Goal: Task Accomplishment & Management: Manage account settings

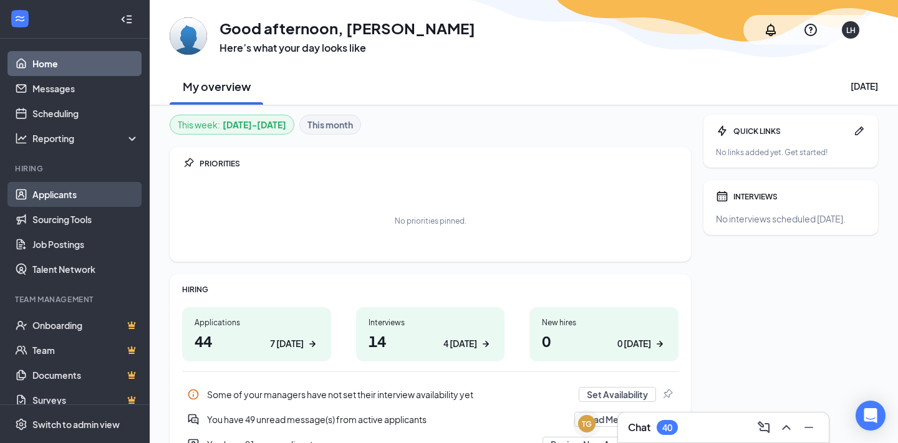
click at [75, 193] on link "Applicants" at bounding box center [85, 194] width 107 height 25
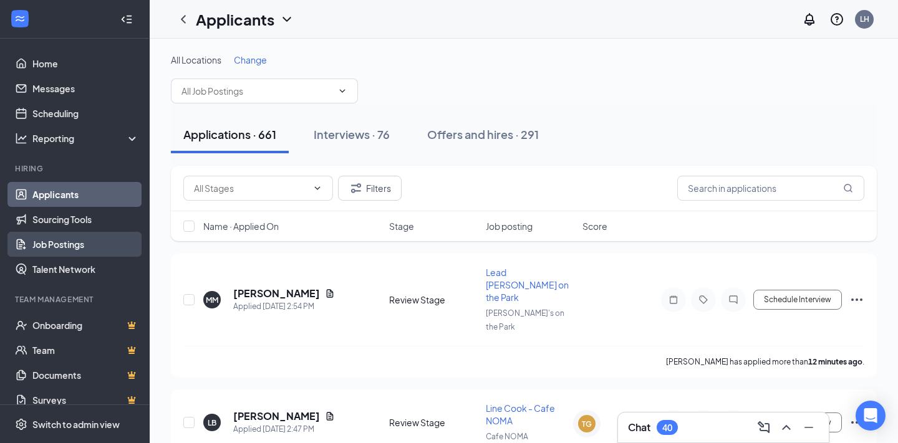
click at [59, 243] on link "Job Postings" at bounding box center [85, 244] width 107 height 25
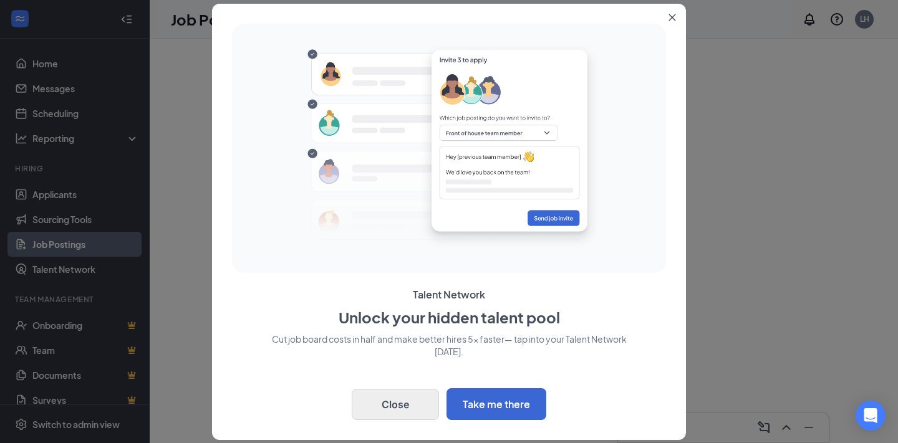
click at [398, 412] on button "Close" at bounding box center [395, 404] width 87 height 31
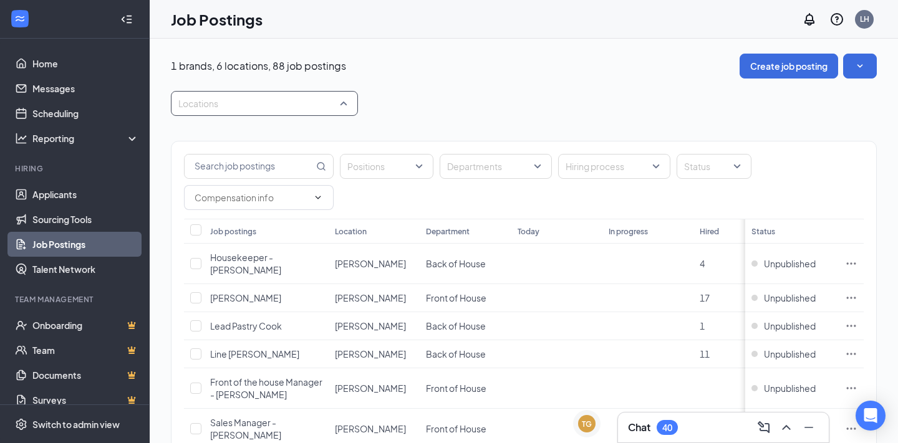
click at [249, 102] on div at bounding box center [258, 104] width 168 height 20
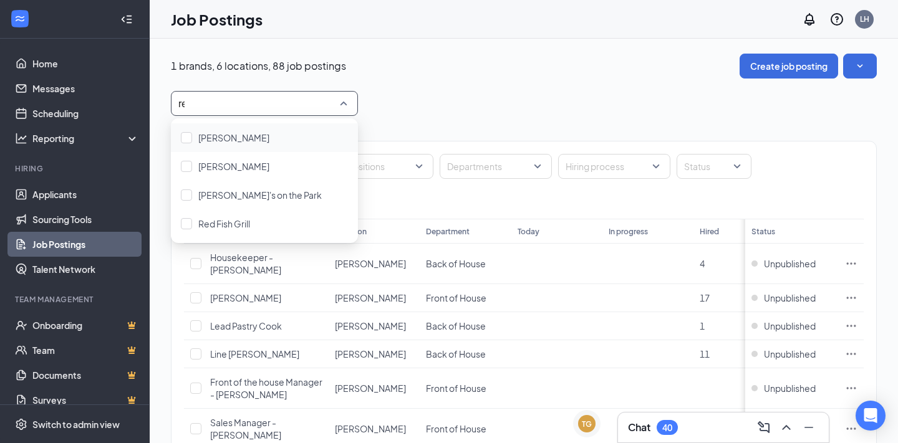
type input "red"
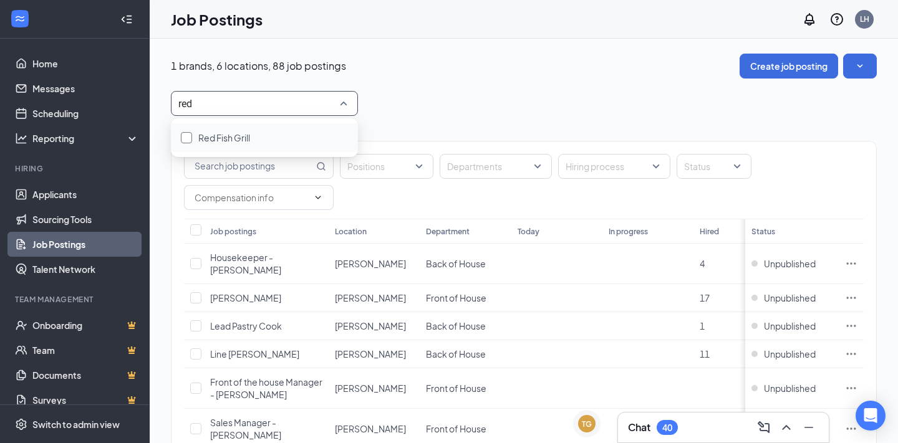
click at [215, 139] on span "Red Fish Grill" at bounding box center [224, 137] width 52 height 11
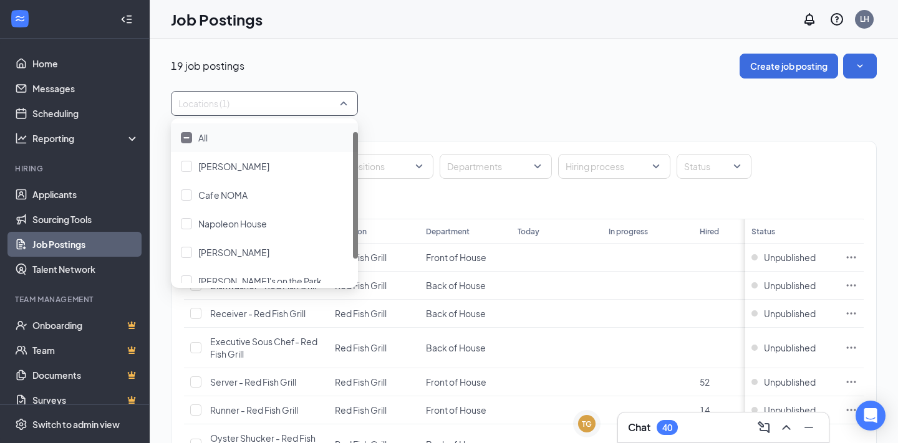
scroll to position [41, 0]
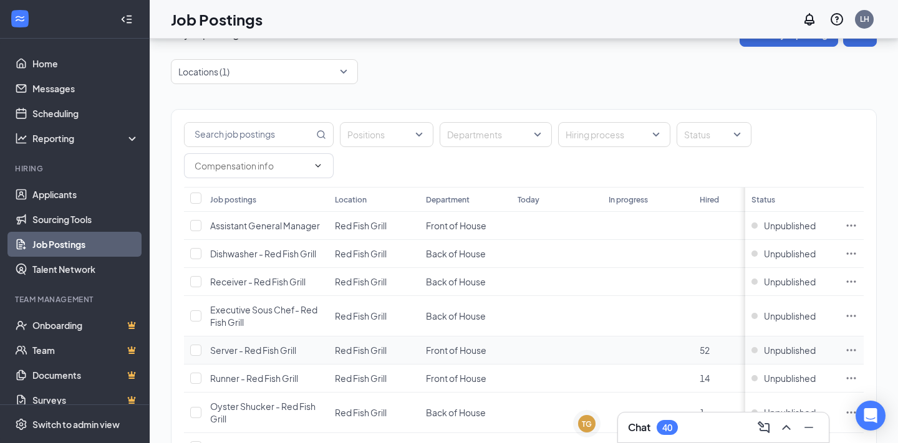
scroll to position [39, 0]
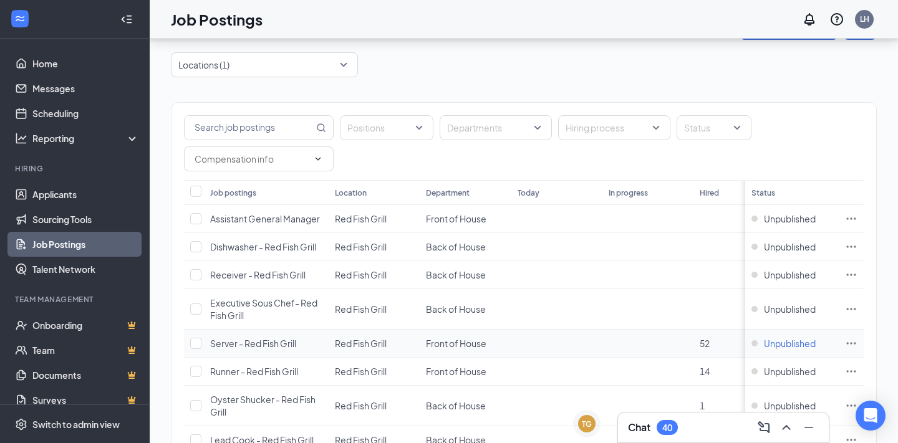
click at [774, 345] on span "Unpublished" at bounding box center [790, 343] width 52 height 12
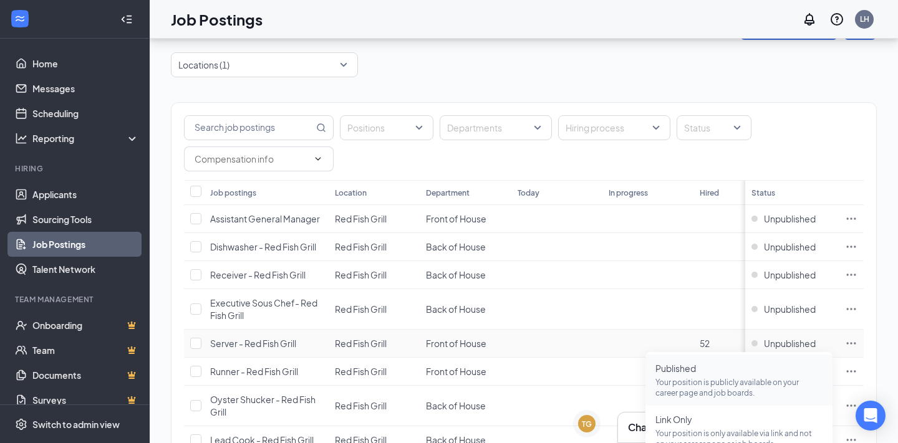
click at [747, 377] on span "Published Your position is publicly available on your career page and job board…" at bounding box center [738, 380] width 167 height 36
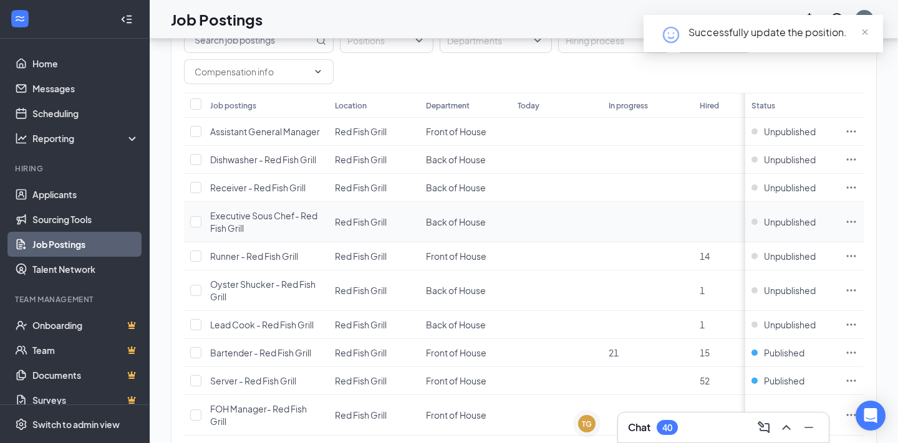
scroll to position [130, 0]
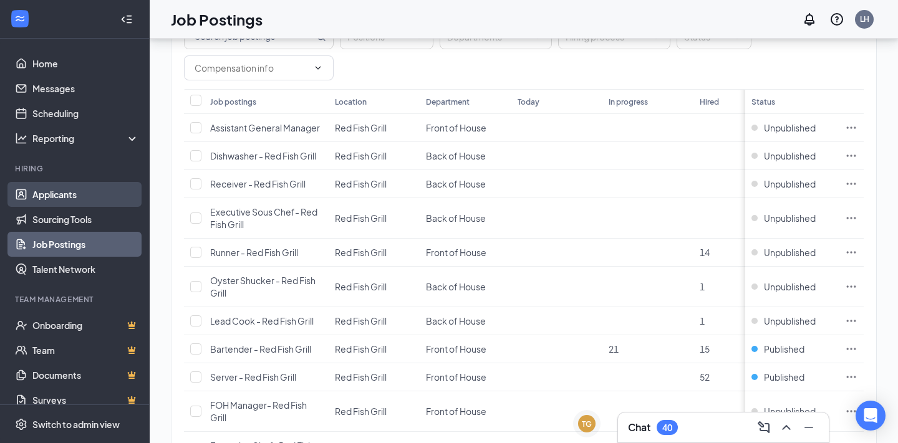
click at [49, 188] on link "Applicants" at bounding box center [85, 194] width 107 height 25
